Goal: Task Accomplishment & Management: Complete application form

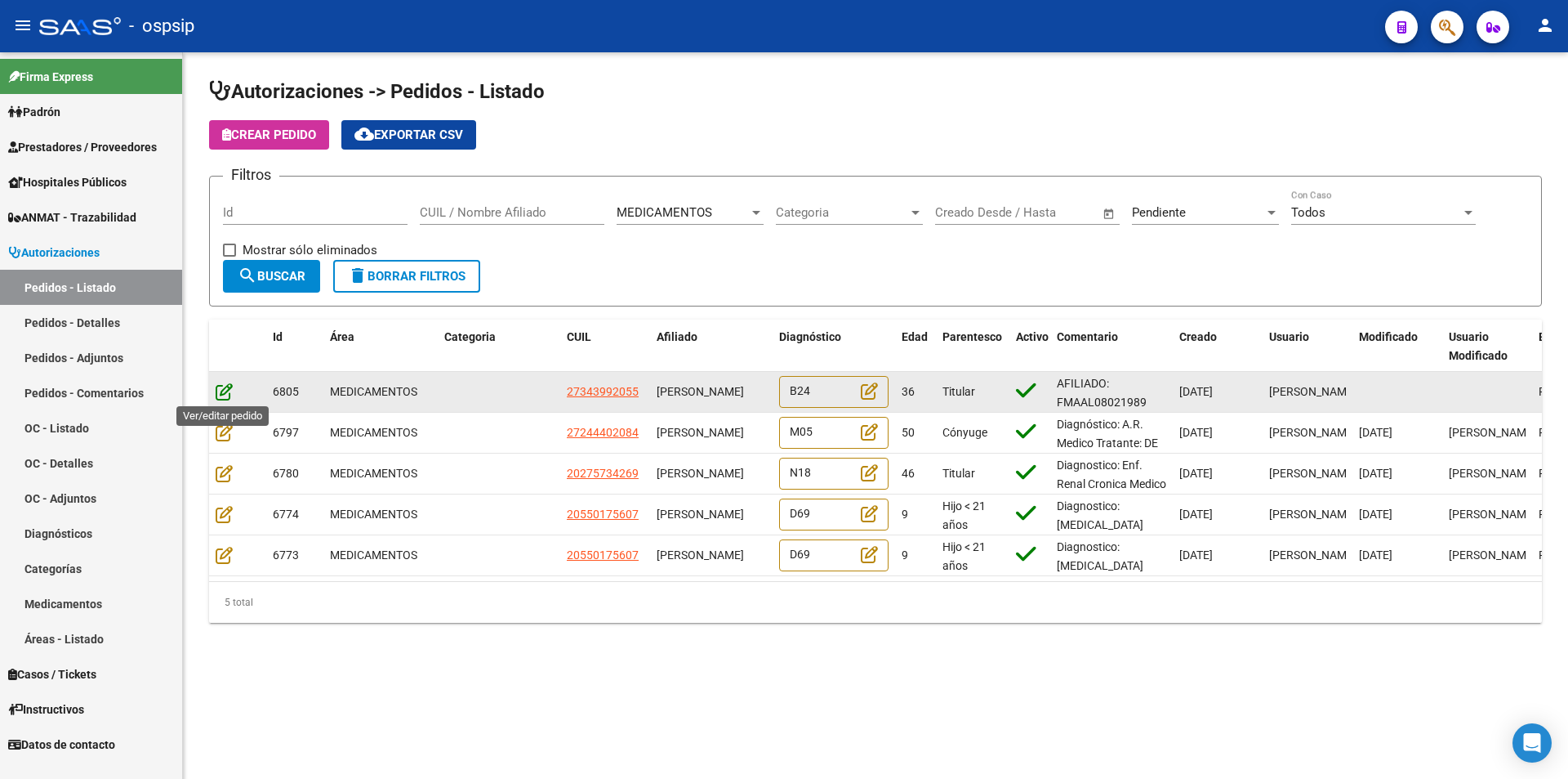
click at [219, 393] on icon at bounding box center [225, 391] width 17 height 18
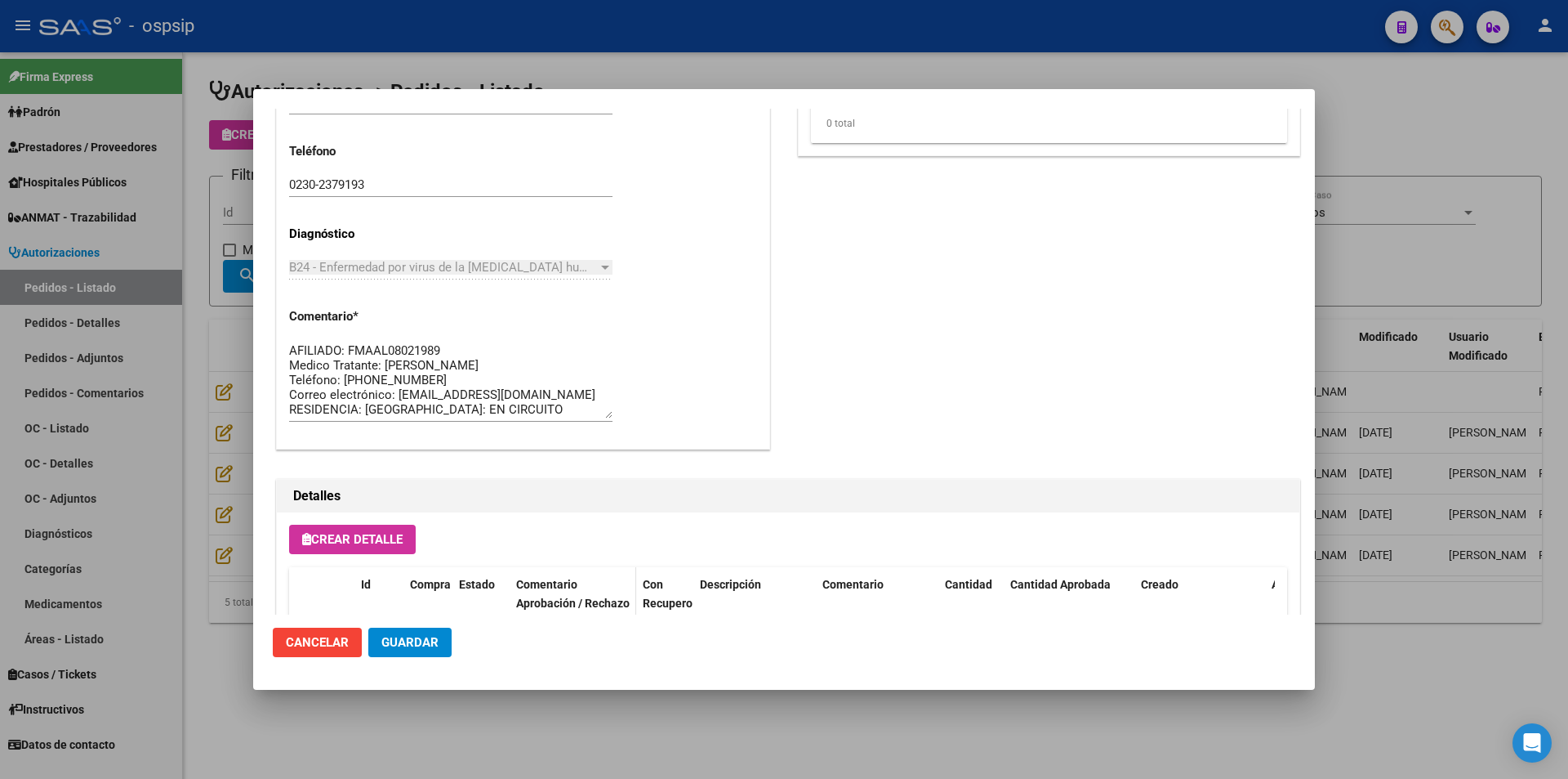
scroll to position [899, 0]
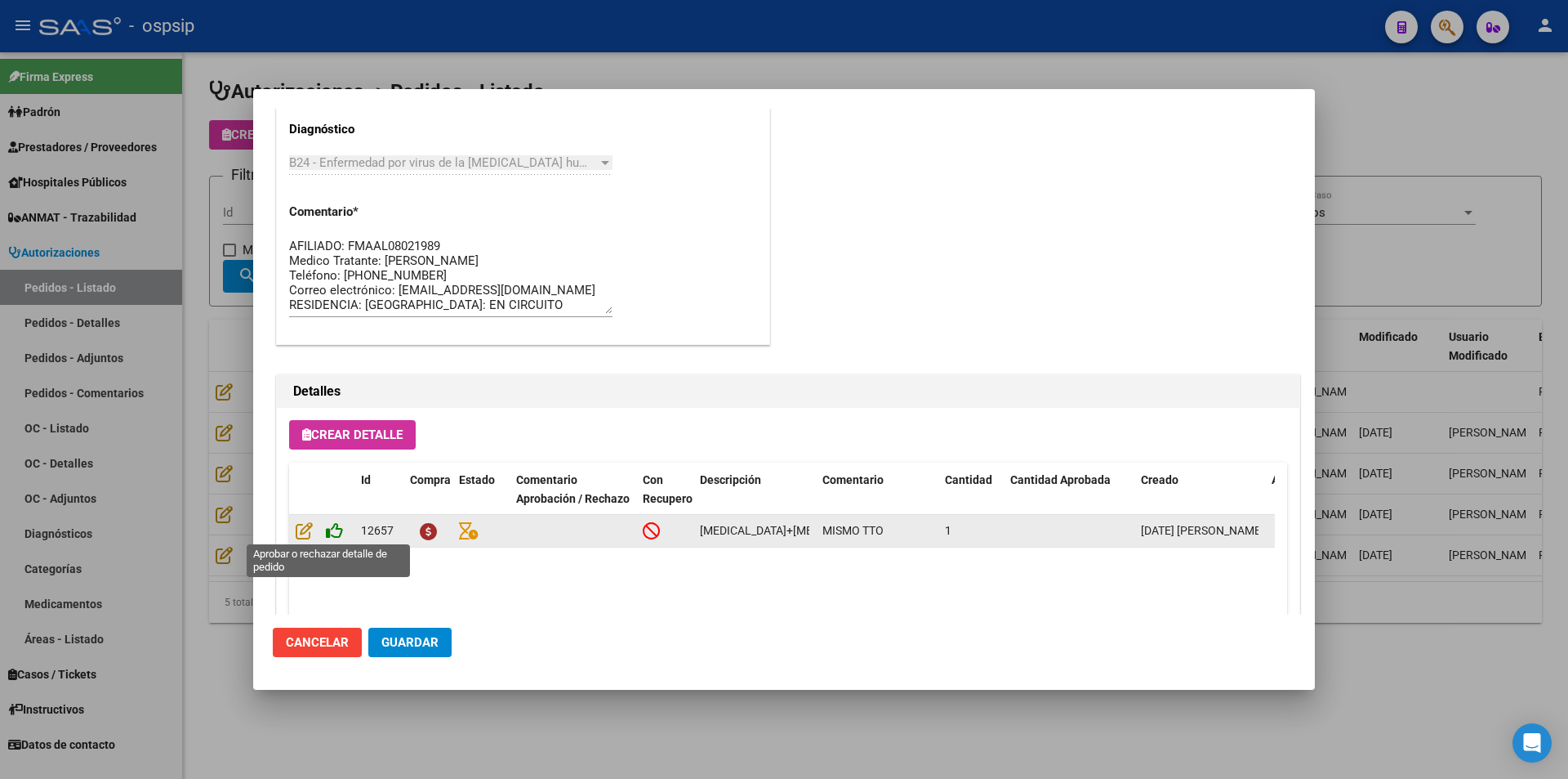
click at [330, 533] on icon at bounding box center [335, 530] width 17 height 18
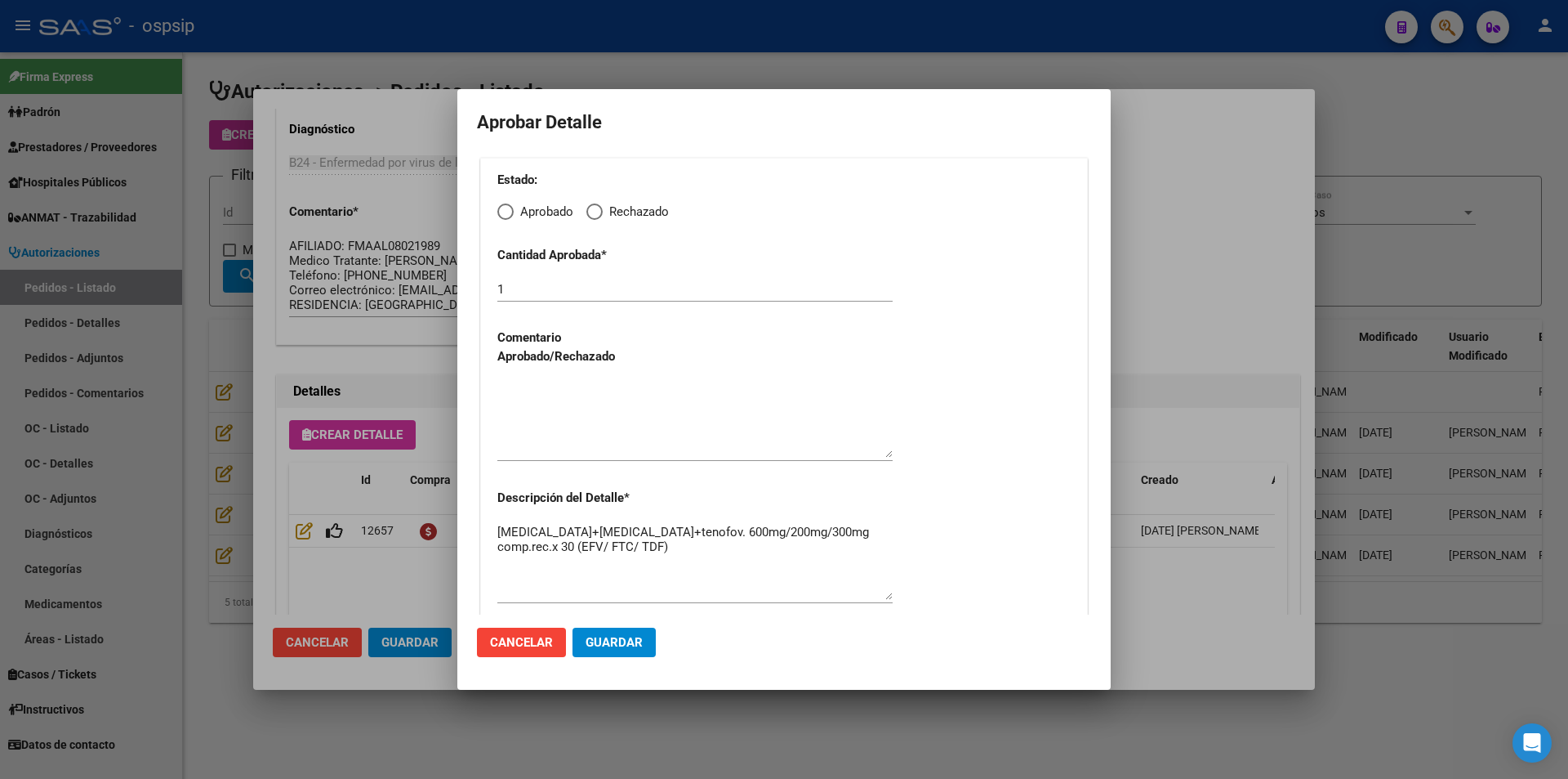
click at [507, 209] on span "Elija una opción" at bounding box center [505, 211] width 16 height 16
click at [507, 209] on input "Aprobado" at bounding box center [505, 211] width 16 height 16
radio input "true"
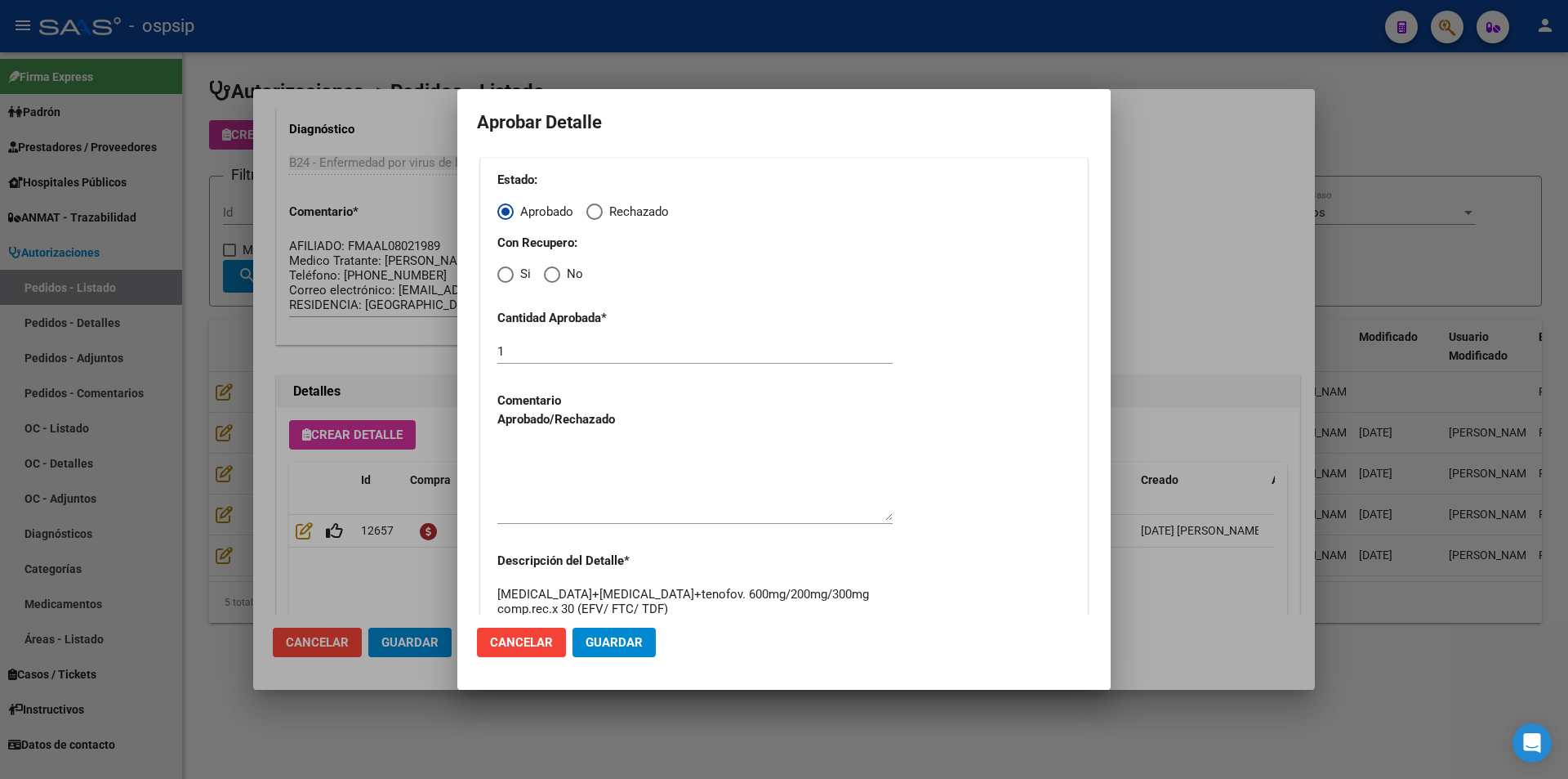
click at [506, 268] on span "Elija una opción" at bounding box center [505, 274] width 16 height 16
click at [506, 268] on input "Si" at bounding box center [505, 274] width 16 height 16
radio input "true"
click at [539, 471] on textarea at bounding box center [694, 481] width 395 height 77
click at [603, 647] on span "Guardar" at bounding box center [614, 642] width 57 height 15
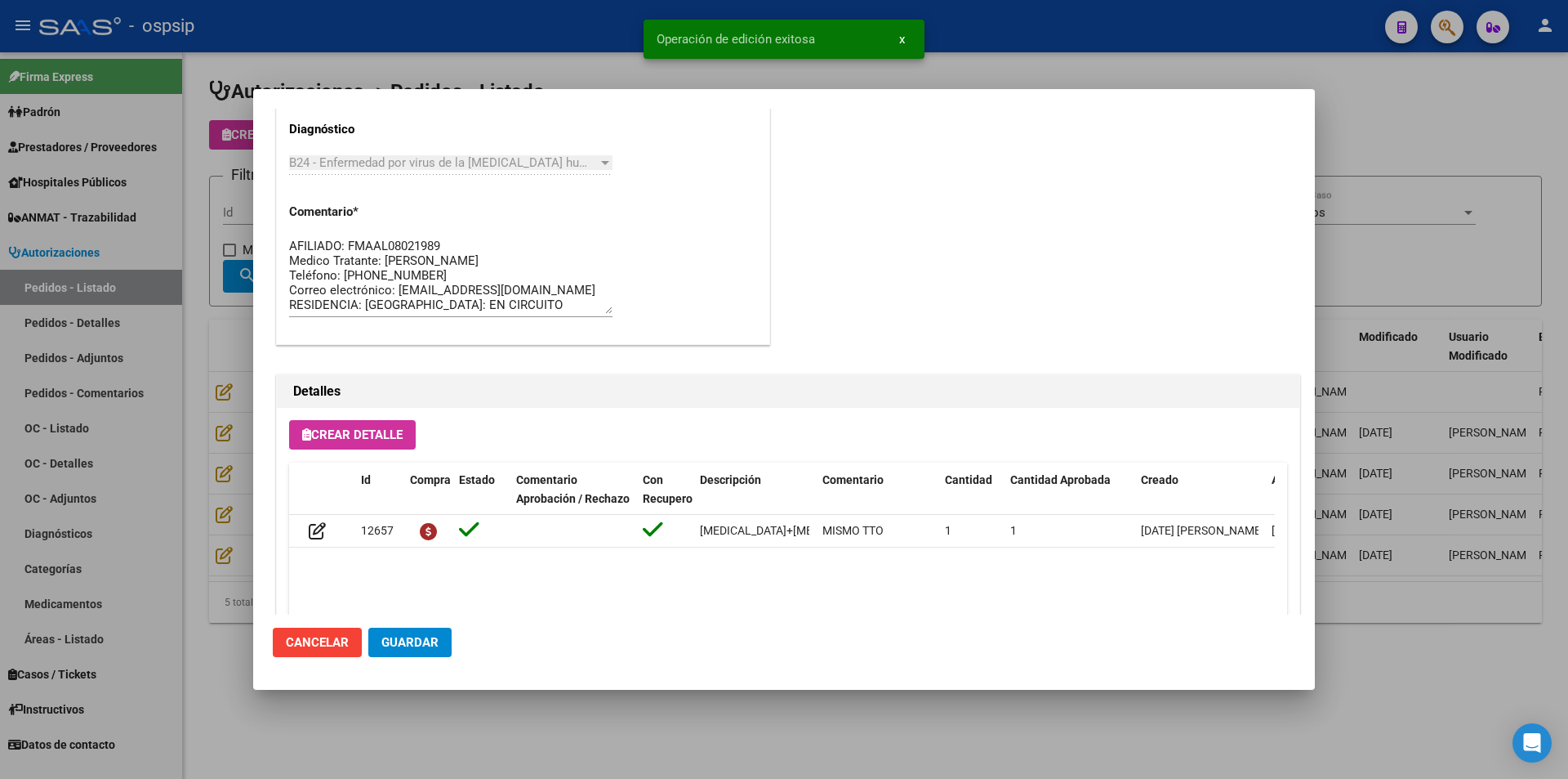
click at [438, 652] on button "Guardar" at bounding box center [410, 642] width 83 height 29
click at [501, 721] on div at bounding box center [784, 389] width 1568 height 779
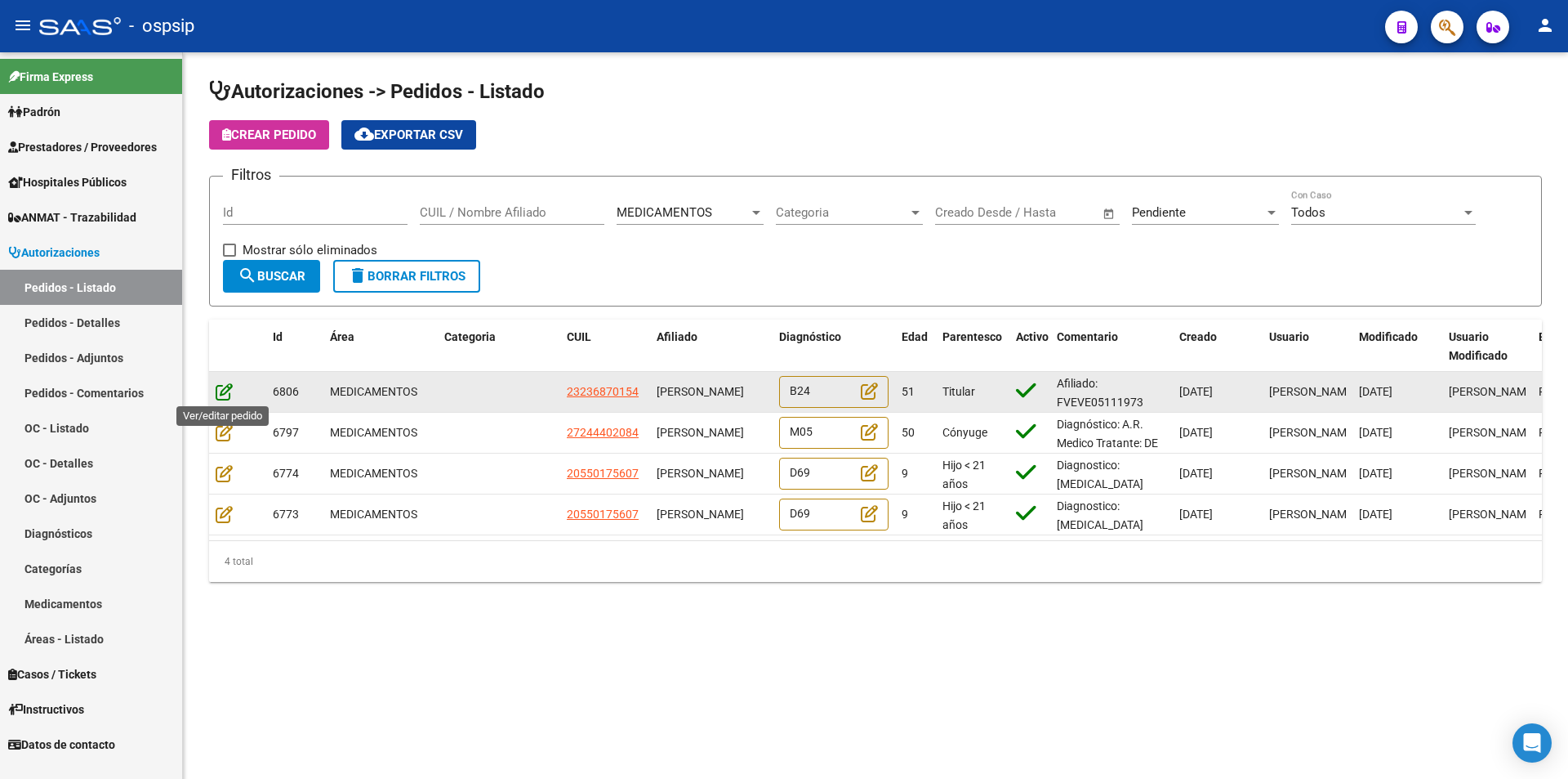
click at [222, 392] on icon at bounding box center [225, 391] width 17 height 18
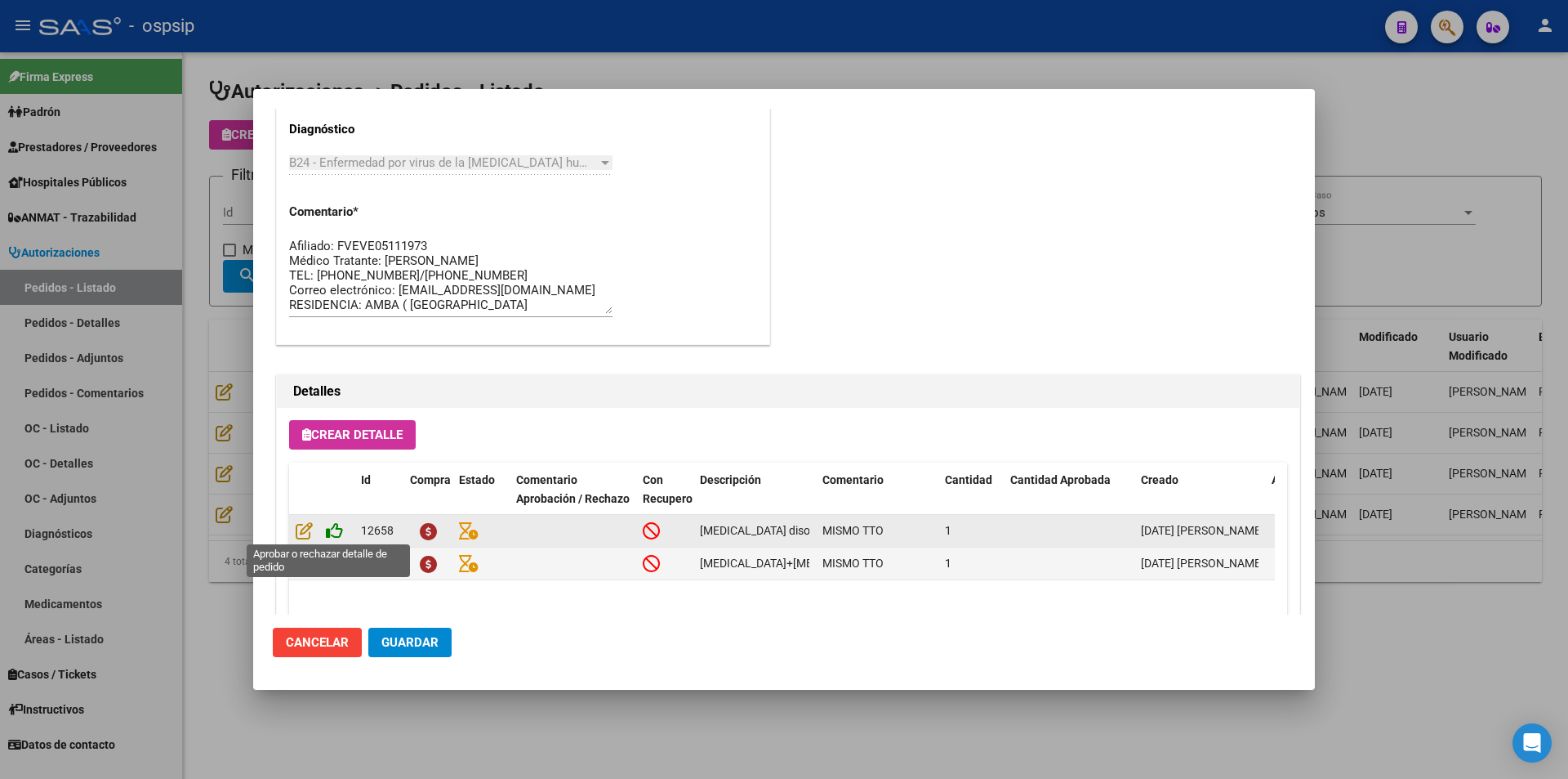
click at [330, 534] on icon at bounding box center [335, 530] width 17 height 18
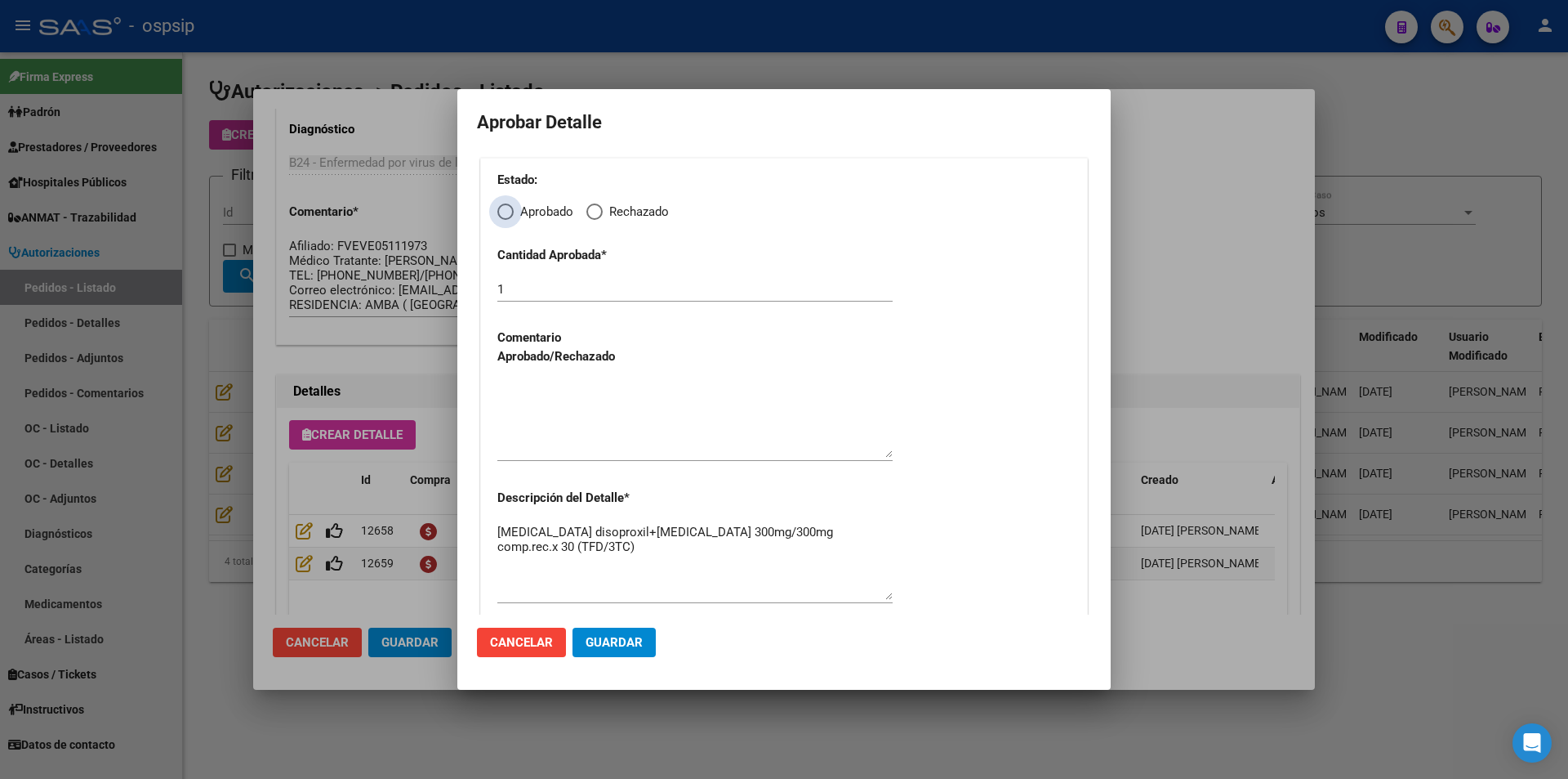
click at [512, 207] on span "Elija una opción" at bounding box center [505, 211] width 16 height 16
click at [512, 207] on input "Aprobado" at bounding box center [505, 211] width 16 height 16
radio input "true"
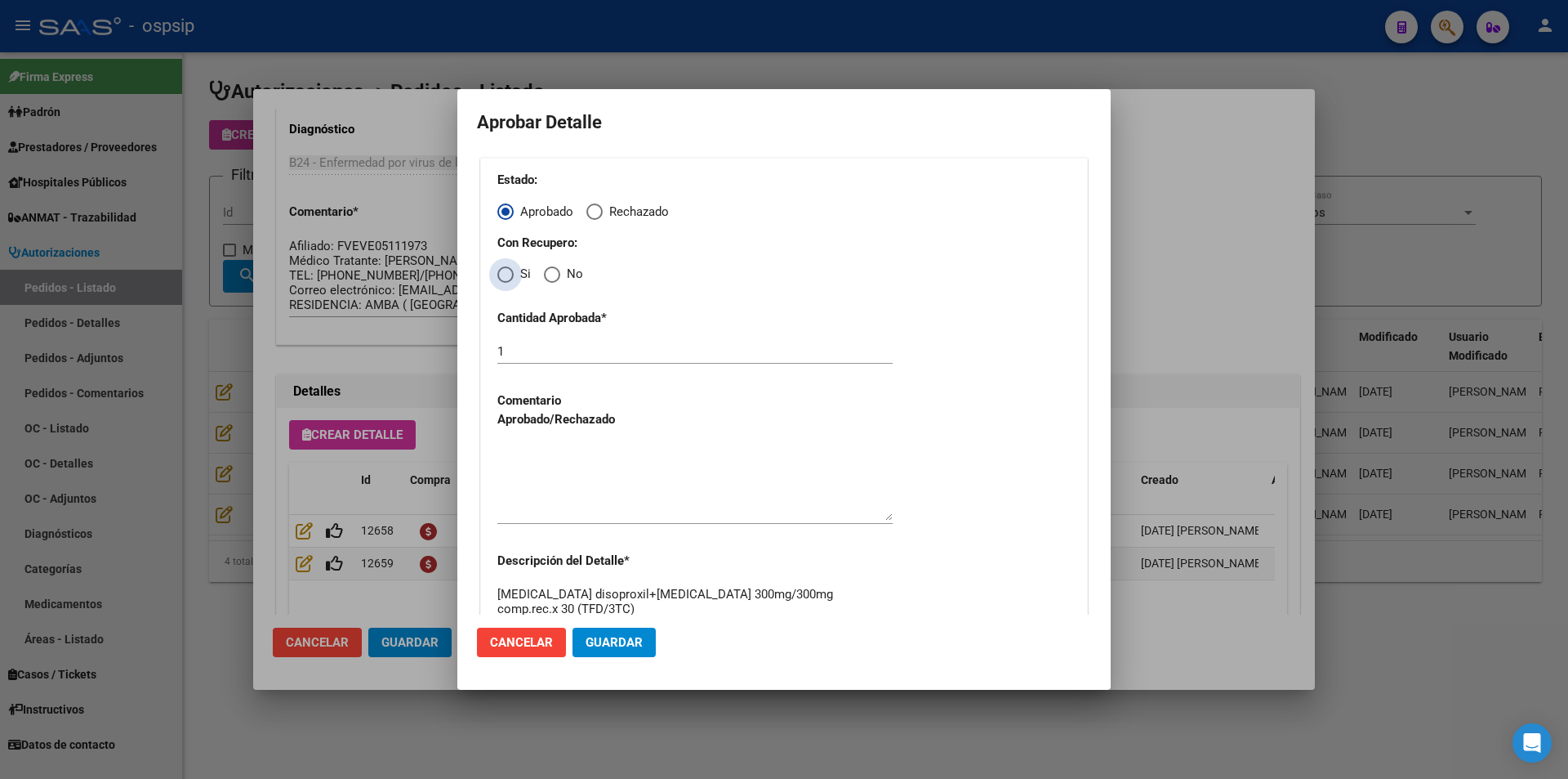
drag, startPoint x: 507, startPoint y: 275, endPoint x: 508, endPoint y: 346, distance: 71.0
click at [507, 278] on span "Elija una opción" at bounding box center [505, 274] width 16 height 16
click at [507, 278] on input "Si" at bounding box center [505, 274] width 16 height 16
radio input "true"
drag, startPoint x: 540, startPoint y: 479, endPoint x: 555, endPoint y: 512, distance: 36.2
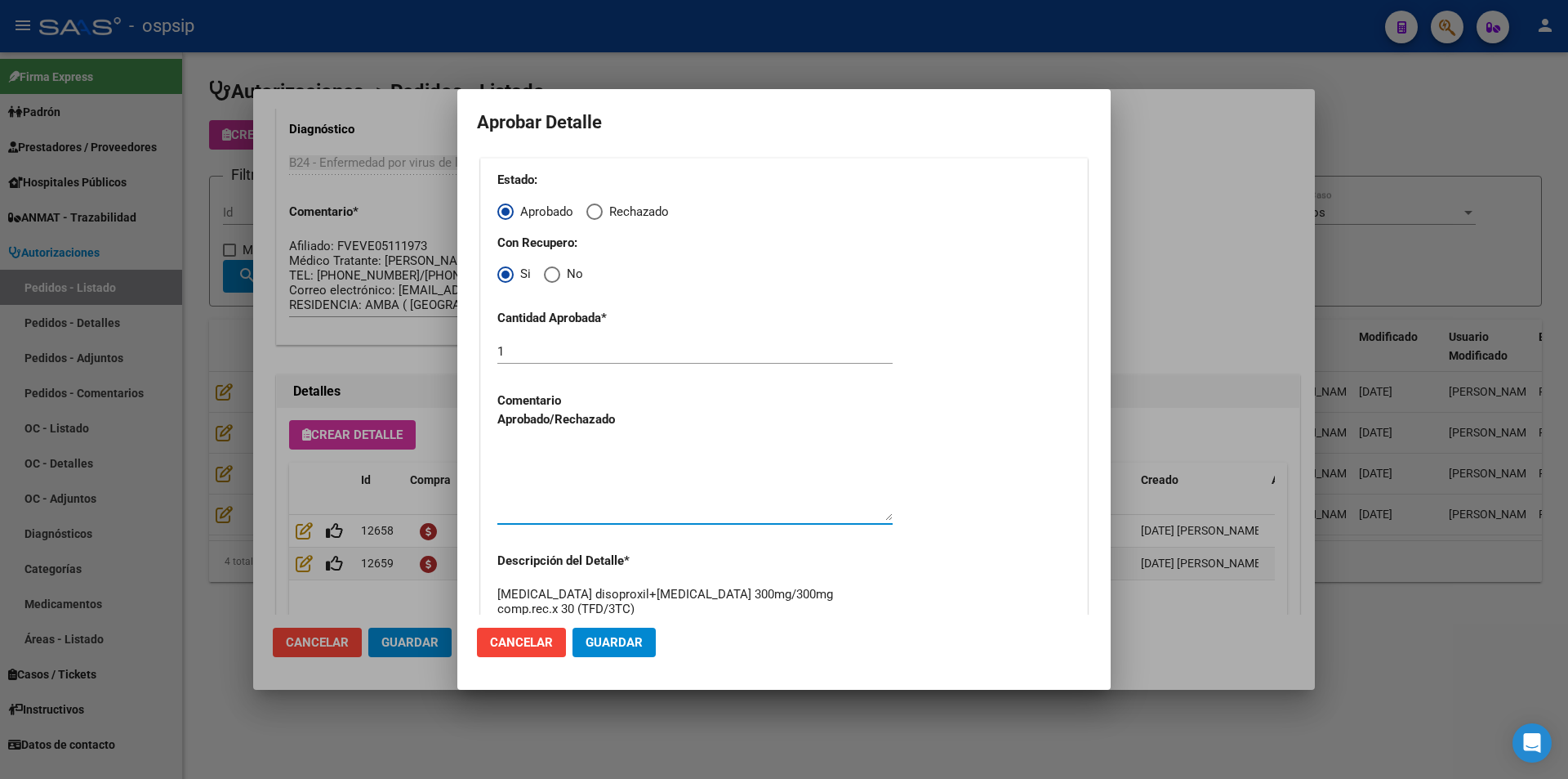
click at [540, 480] on textarea at bounding box center [694, 481] width 395 height 77
drag, startPoint x: 621, startPoint y: 639, endPoint x: 597, endPoint y: 639, distance: 24.0
click at [620, 639] on span "Guardar" at bounding box center [614, 642] width 57 height 15
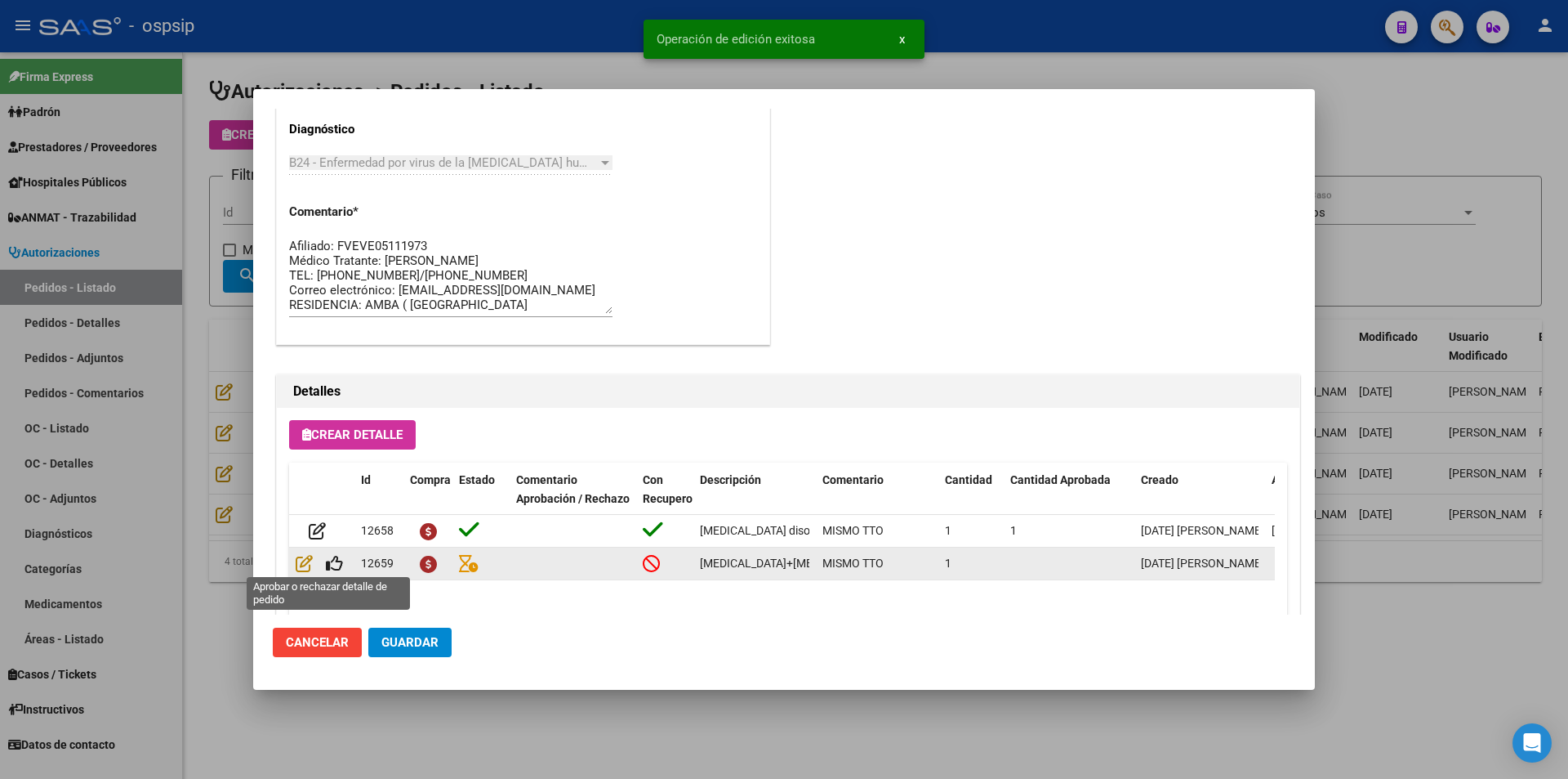
click at [325, 566] on span at bounding box center [328, 563] width 30 height 13
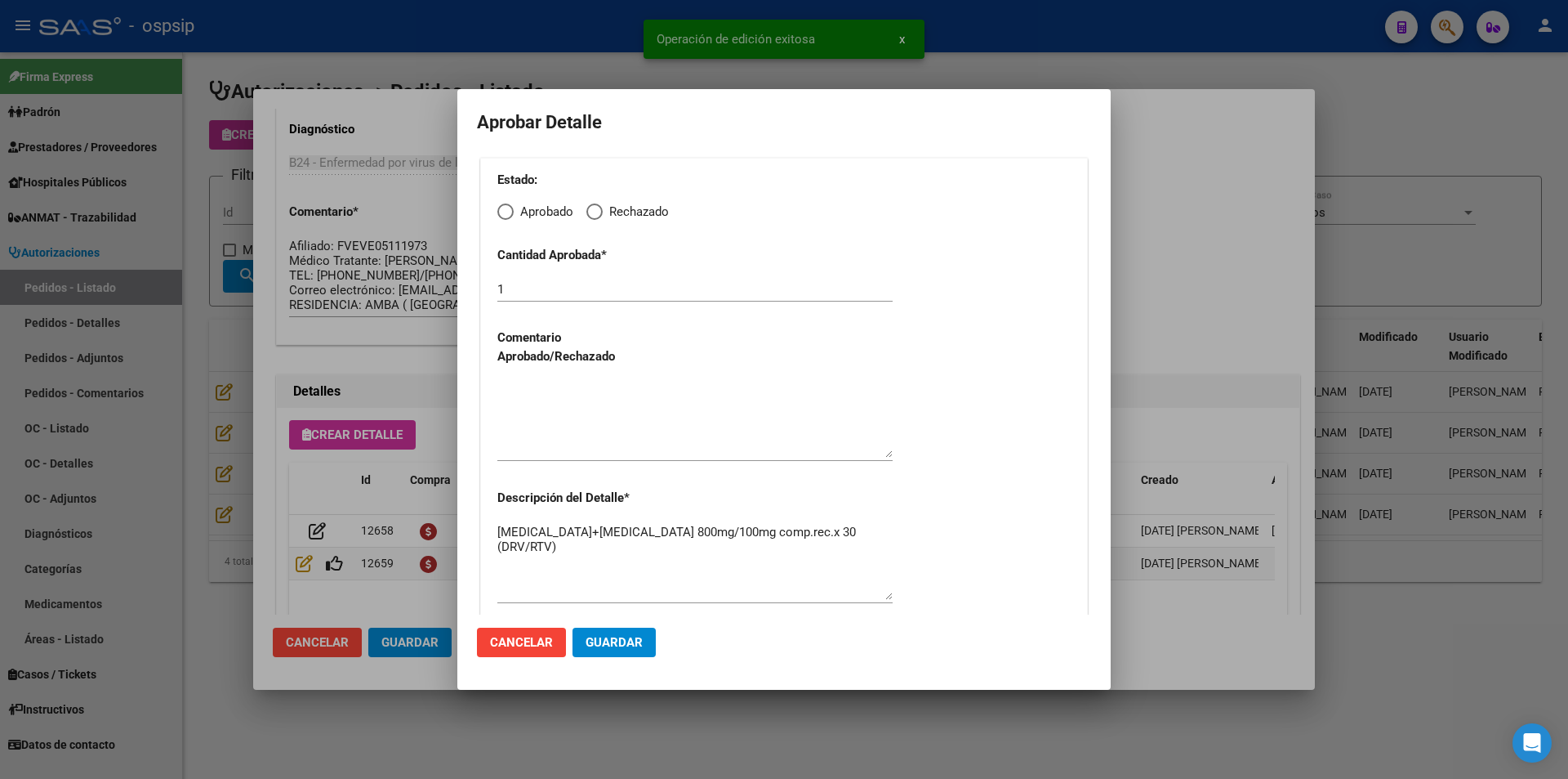
click at [503, 208] on span "Elija una opción" at bounding box center [505, 211] width 16 height 16
click at [503, 208] on input "Aprobado" at bounding box center [505, 211] width 16 height 16
radio input "true"
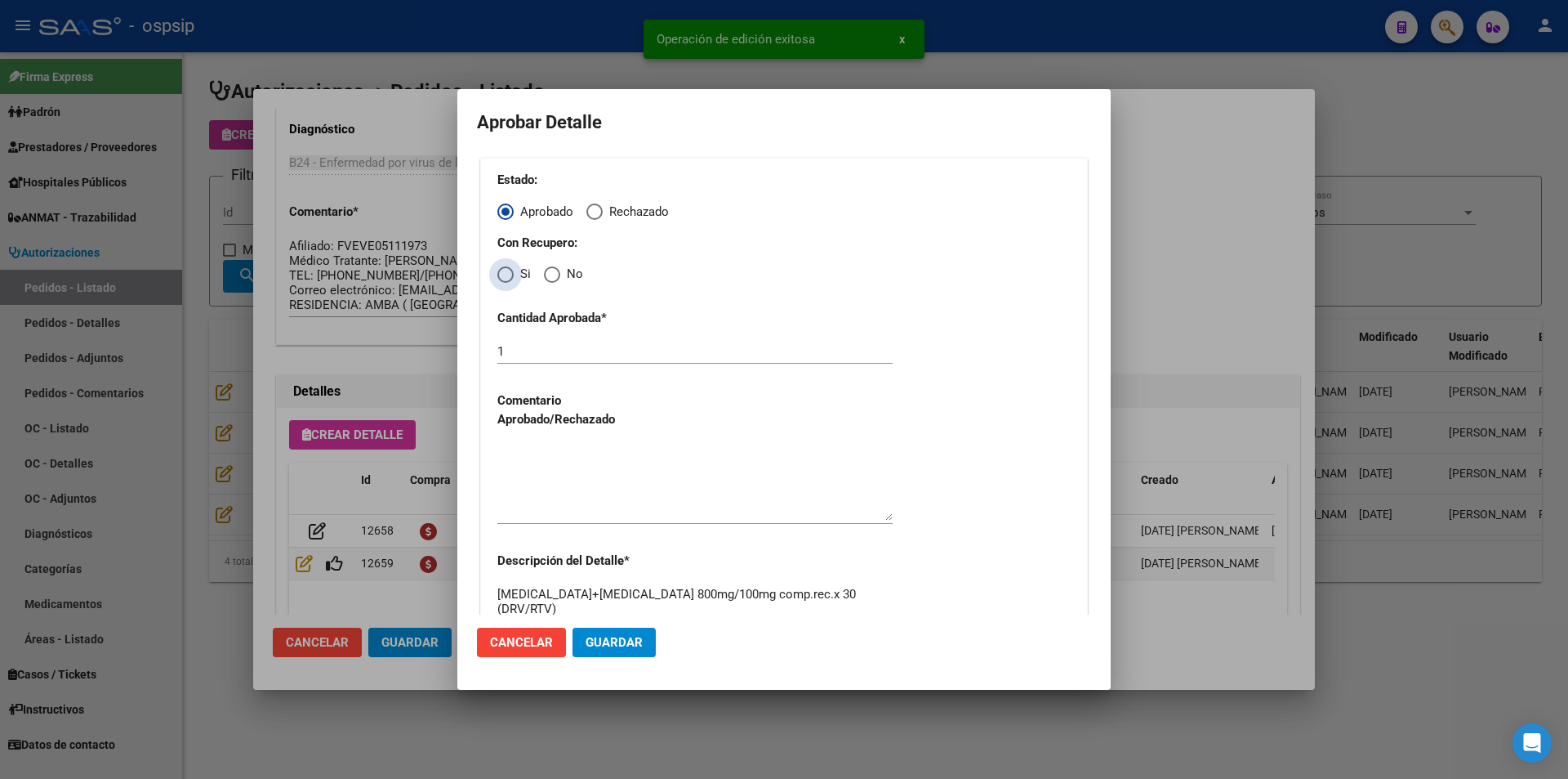
drag, startPoint x: 504, startPoint y: 272, endPoint x: 510, endPoint y: 348, distance: 76.2
click at [505, 281] on span "Elija una opción" at bounding box center [505, 274] width 16 height 16
click at [505, 281] on input "Si" at bounding box center [505, 274] width 16 height 16
radio input "true"
drag, startPoint x: 529, startPoint y: 442, endPoint x: 547, endPoint y: 473, distance: 35.8
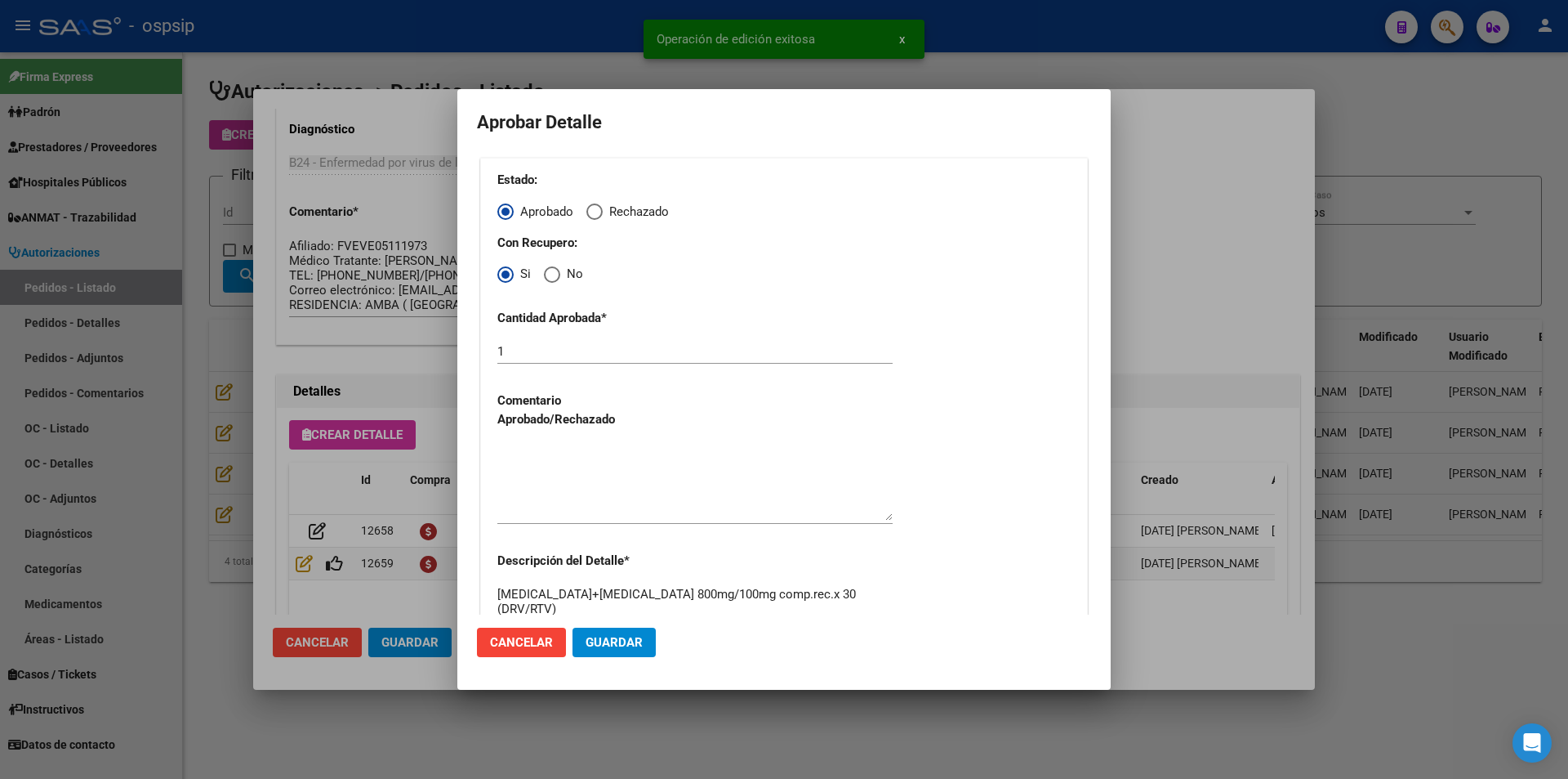
click at [539, 455] on div at bounding box center [694, 482] width 395 height 83
drag, startPoint x: 610, startPoint y: 645, endPoint x: 552, endPoint y: 657, distance: 59.2
click at [610, 646] on span "Guardar" at bounding box center [614, 642] width 57 height 15
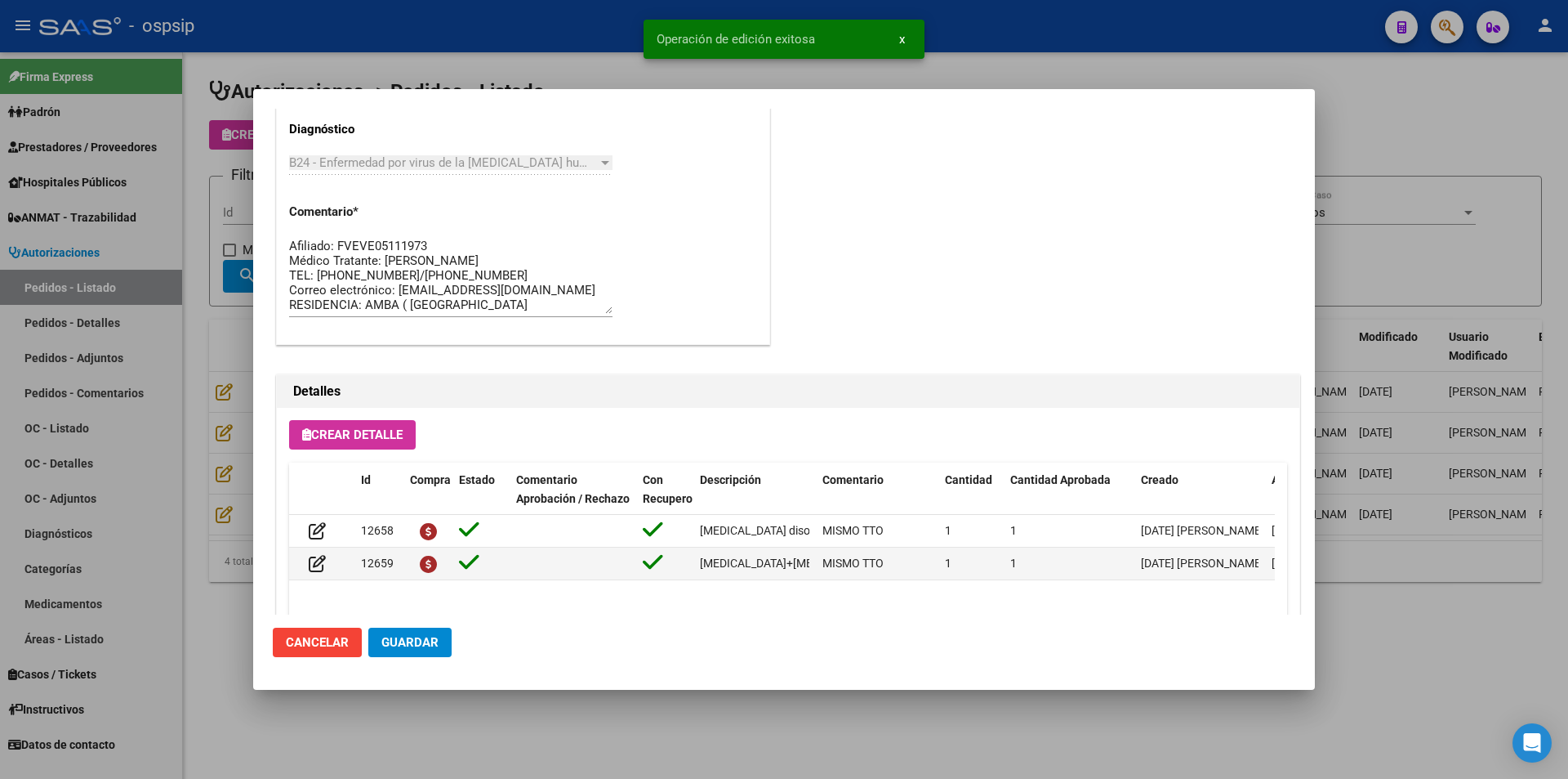
drag, startPoint x: 419, startPoint y: 644, endPoint x: 426, endPoint y: 659, distance: 16.6
click at [421, 649] on span "Guardar" at bounding box center [410, 642] width 57 height 15
click at [491, 715] on div at bounding box center [784, 389] width 1568 height 779
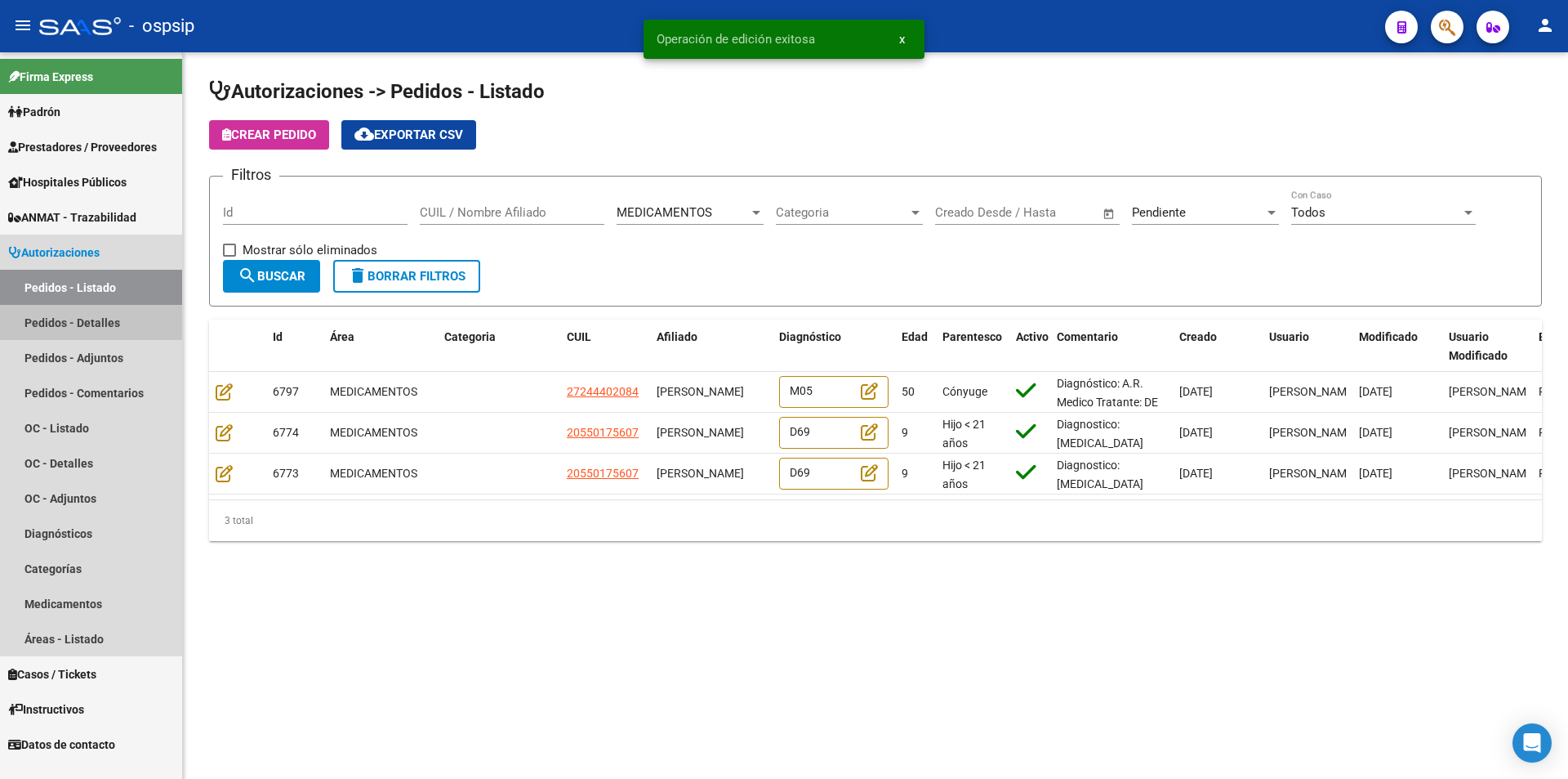
drag, startPoint x: 87, startPoint y: 325, endPoint x: 91, endPoint y: 306, distance: 19.4
click at [87, 324] on link "Pedidos - Detalles" at bounding box center [91, 322] width 182 height 35
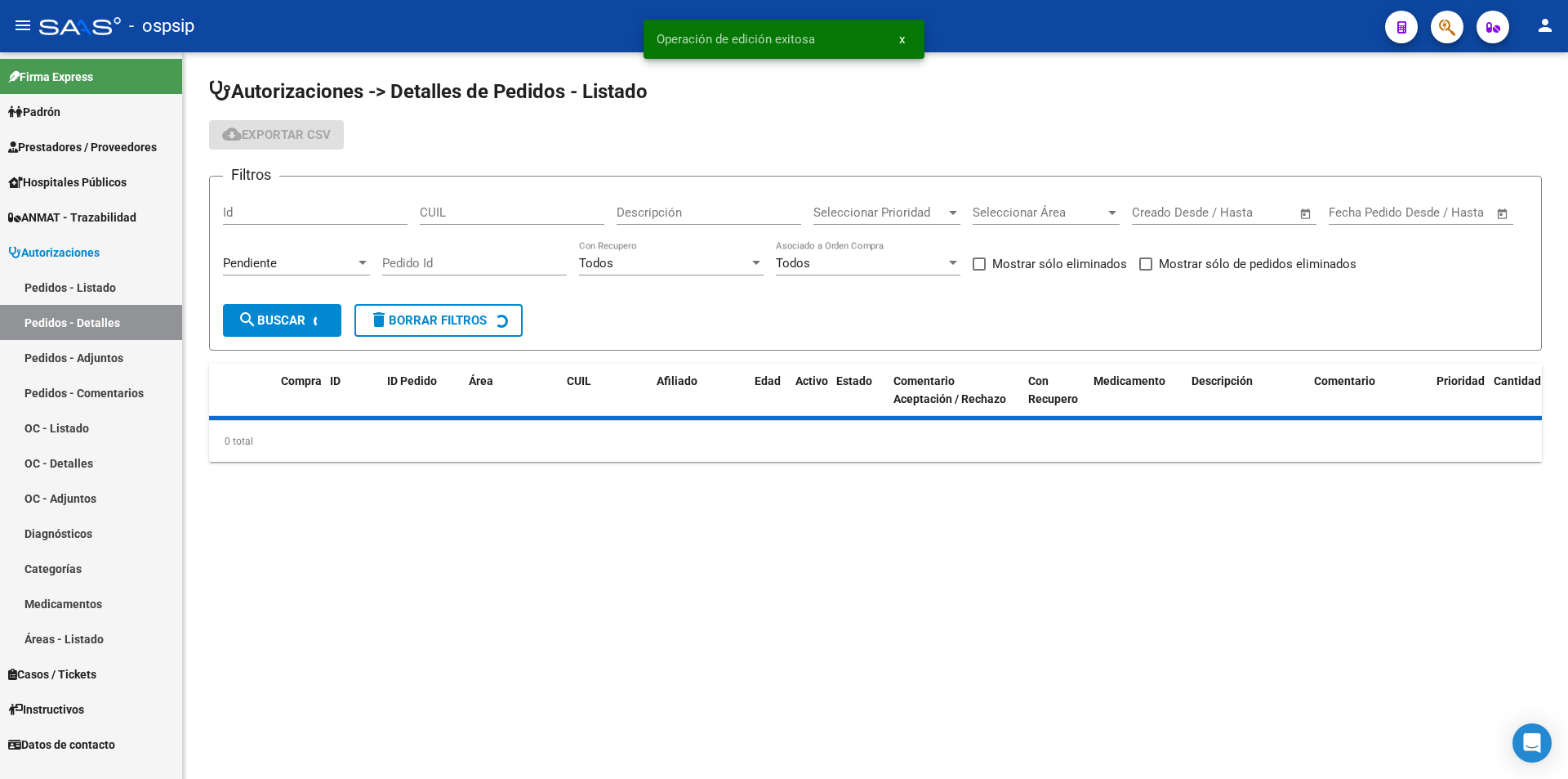
click at [92, 298] on link "Pedidos - Listado" at bounding box center [91, 287] width 182 height 35
